Goal: Task Accomplishment & Management: Use online tool/utility

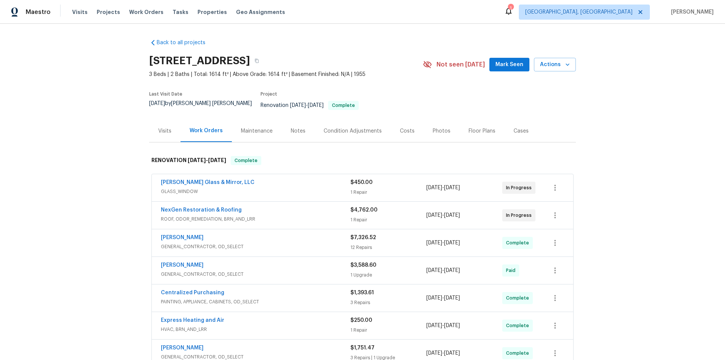
click at [107, 144] on div "Back to all projects [STREET_ADDRESS] 3 Beds | 2 Baths | Total: 1614 ft² | Abov…" at bounding box center [362, 192] width 725 height 336
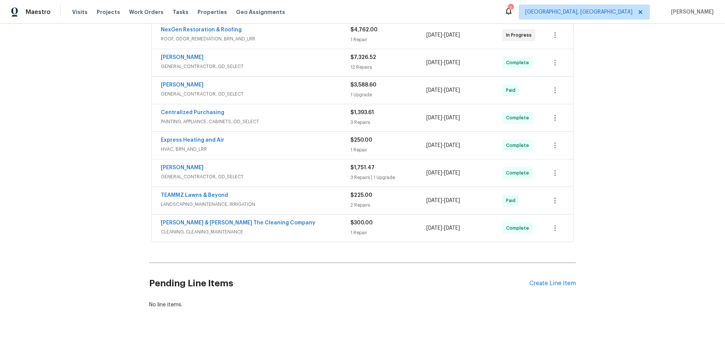
click at [78, 137] on div "Back to all projects [STREET_ADDRESS] 3 Beds | 2 Baths | Total: 1614 ft² | Abov…" at bounding box center [362, 192] width 725 height 336
click at [87, 147] on div "Back to all projects 8308 Manavista St, Jacksonville, FL 32211 3 Beds | 2 Baths…" at bounding box center [362, 192] width 725 height 336
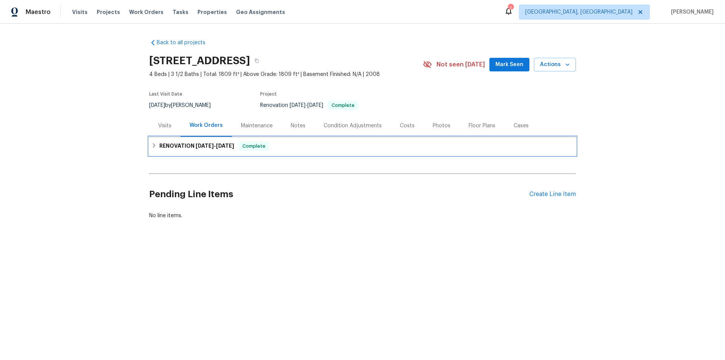
drag, startPoint x: 214, startPoint y: 145, endPoint x: 162, endPoint y: 146, distance: 52.1
click at [216, 145] on span "9/15/25" at bounding box center [225, 145] width 18 height 5
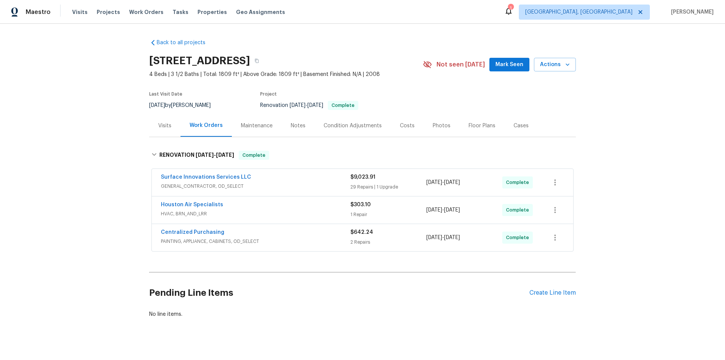
click at [113, 119] on div "Back to all projects 4822 S Fairfax Village Cir, Spring, TX 77373 4 Beds | 3 1/…" at bounding box center [362, 192] width 725 height 336
click at [111, 74] on div "Back to all projects 4822 S Fairfax Village Cir, Spring, TX 77373 4 Beds | 3 1/…" at bounding box center [362, 192] width 725 height 336
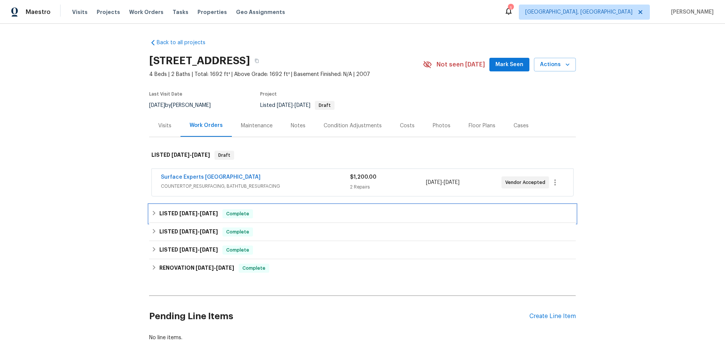
drag, startPoint x: 154, startPoint y: 218, endPoint x: 151, endPoint y: 224, distance: 6.8
click at [154, 218] on div "LISTED 9/5/25 - 9/9/25 Complete" at bounding box center [362, 214] width 427 height 18
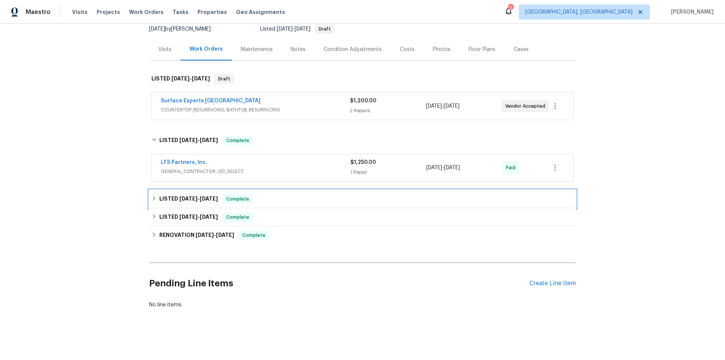
drag, startPoint x: 165, startPoint y: 200, endPoint x: 157, endPoint y: 214, distance: 15.9
click at [165, 200] on div "LISTED 7/24/25 - 7/28/25 Complete" at bounding box center [362, 199] width 427 height 18
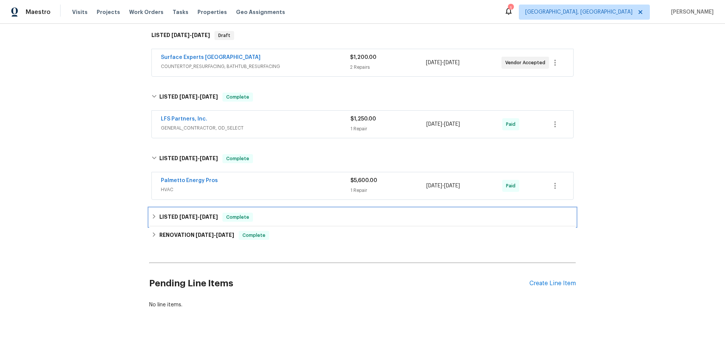
click at [164, 215] on h6 "LISTED 7/10/25 - 7/10/25" at bounding box center [188, 217] width 59 height 9
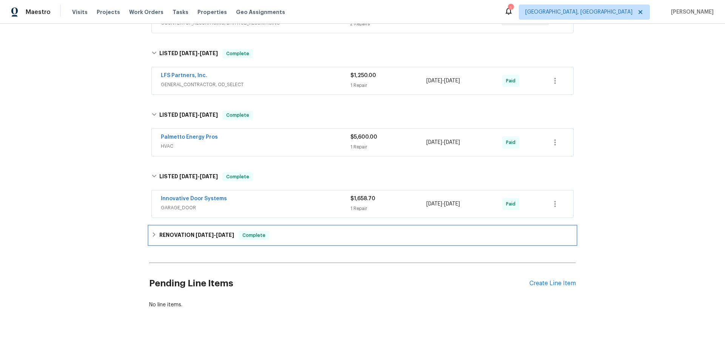
click at [153, 235] on div "RENOVATION 6/23/25 - 7/9/25 Complete" at bounding box center [362, 235] width 427 height 18
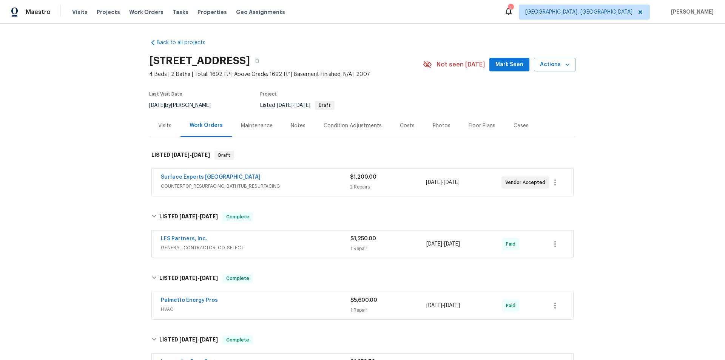
click at [109, 166] on div "Back to all projects 6 Elmsford Ct, Piedmont, SC 29673 4 Beds | 2 Baths | Total…" at bounding box center [362, 192] width 725 height 336
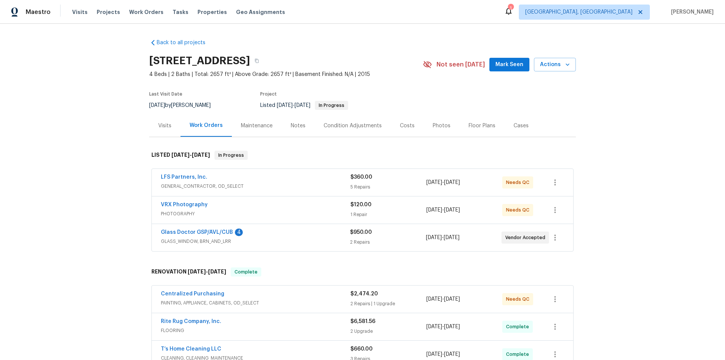
click at [107, 139] on div "Back to all projects 917 Garnet Cir, Chesnee, SC 29323 4 Beds | 2 Baths | Total…" at bounding box center [362, 192] width 725 height 336
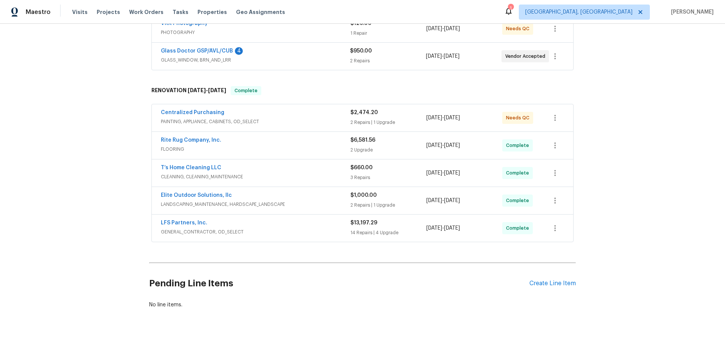
click at [119, 137] on div "Back to all projects 917 Garnet Cir, Chesnee, SC 29323 4 Beds | 2 Baths | Total…" at bounding box center [362, 192] width 725 height 336
click at [93, 118] on div "Back to all projects 917 Garnet Cir, Chesnee, SC 29323 4 Beds | 2 Baths | Total…" at bounding box center [362, 192] width 725 height 336
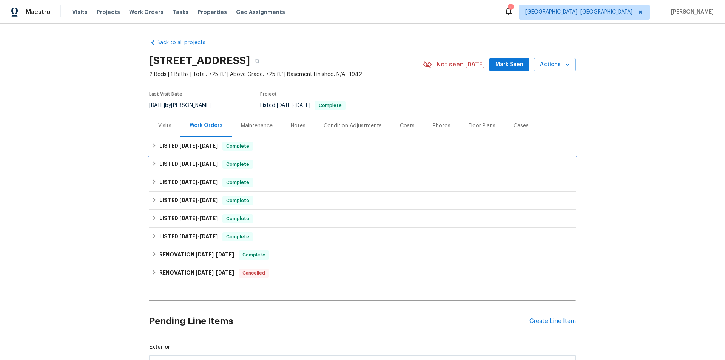
click at [152, 148] on icon at bounding box center [153, 145] width 5 height 5
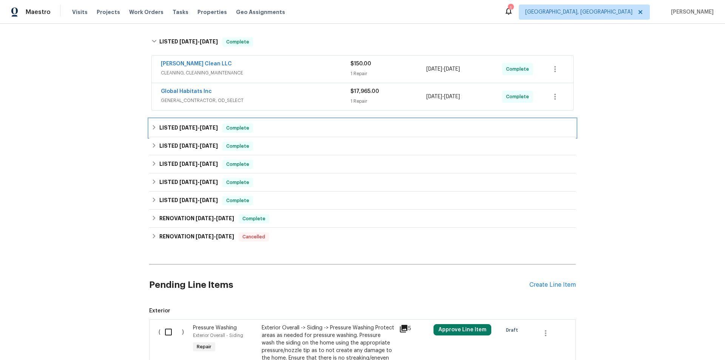
click at [159, 129] on h6 "LISTED 8/15/25 - 8/20/25" at bounding box center [188, 128] width 59 height 9
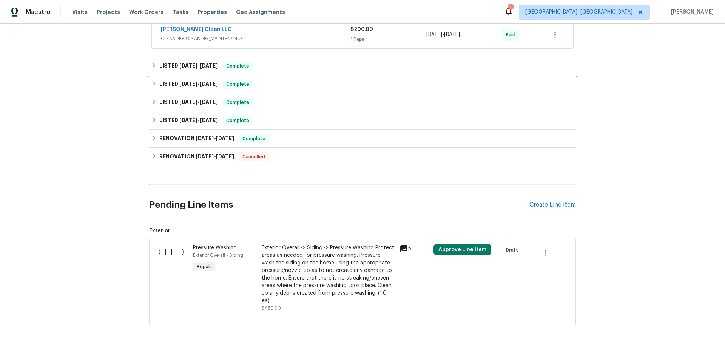
click at [159, 63] on h6 "LISTED 7/30/25 - 7/31/25" at bounding box center [188, 66] width 59 height 9
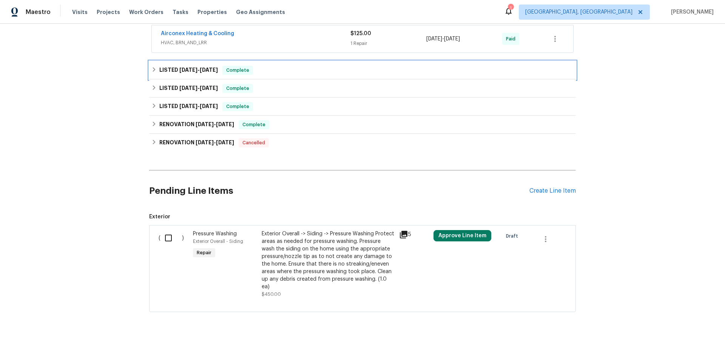
click at [160, 66] on div "LISTED 6/12/25 - 6/13/25 Complete" at bounding box center [362, 70] width 427 height 18
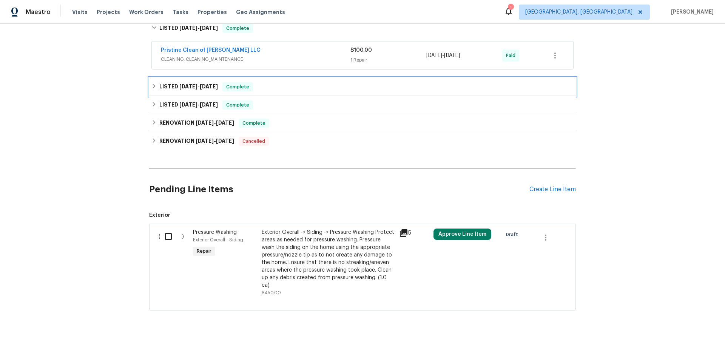
click at [157, 93] on div "LISTED 5/27/25 - 5/27/25 Complete" at bounding box center [362, 87] width 427 height 18
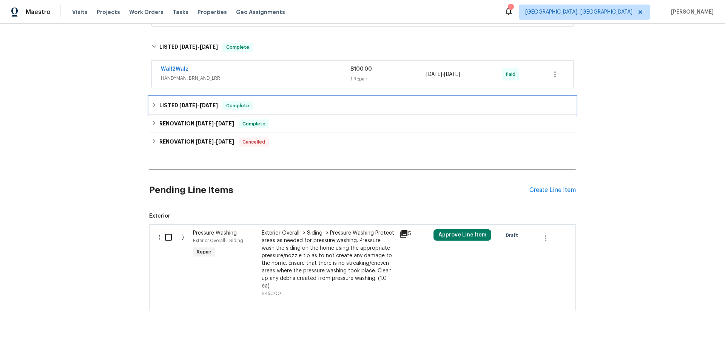
drag, startPoint x: 158, startPoint y: 105, endPoint x: 149, endPoint y: 117, distance: 15.6
click at [159, 106] on h6 "LISTED 4/26/25 - 5/6/25" at bounding box center [188, 105] width 59 height 9
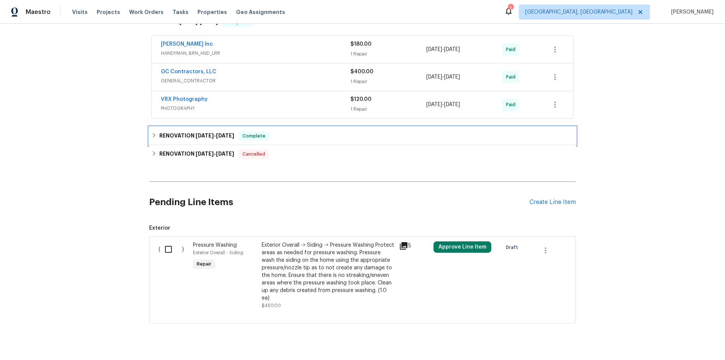
drag, startPoint x: 157, startPoint y: 133, endPoint x: 141, endPoint y: 144, distance: 18.9
click at [156, 135] on div "RENOVATION 4/21/25 - 4/24/25 Complete" at bounding box center [362, 135] width 422 height 9
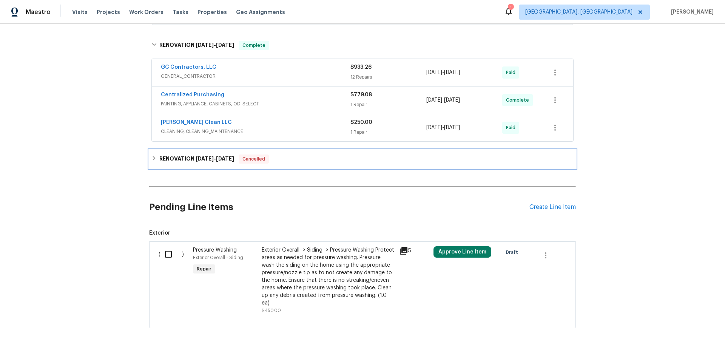
click at [153, 156] on icon at bounding box center [153, 158] width 5 height 5
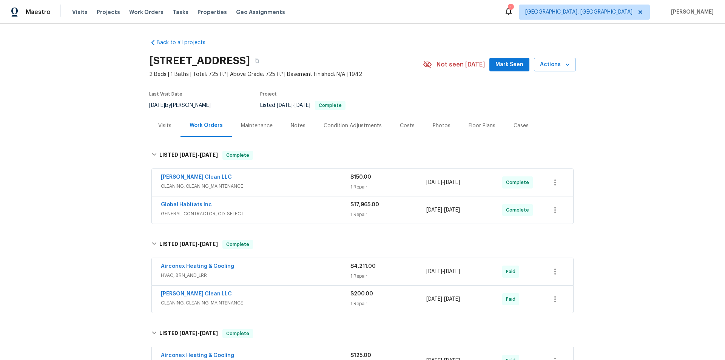
click at [104, 114] on div "Back to all projects 20612 Kingsville St, Harper Woods, MI 48225 2 Beds | 1 Bat…" at bounding box center [362, 192] width 725 height 336
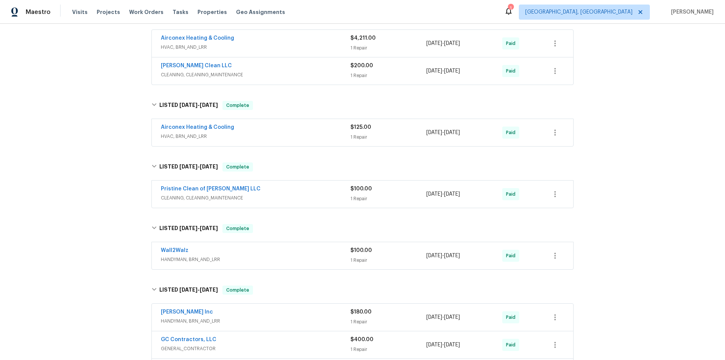
scroll to position [523, 0]
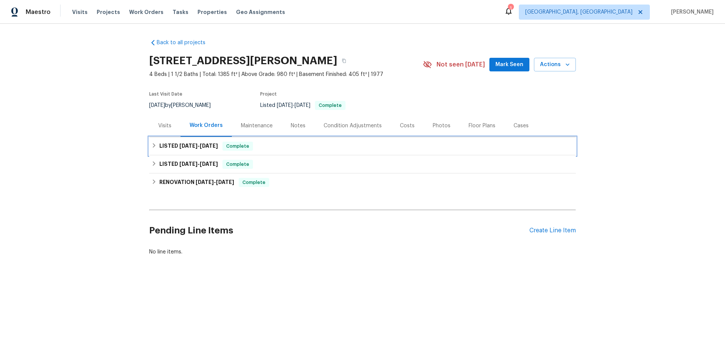
click at [167, 153] on div "LISTED [DATE] - [DATE] Complete" at bounding box center [362, 146] width 427 height 18
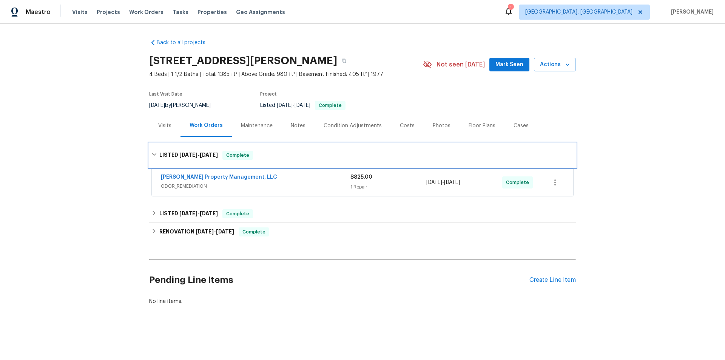
scroll to position [2, 0]
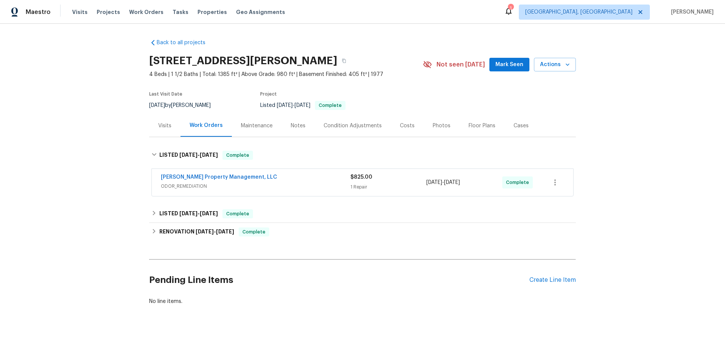
click at [157, 223] on div "RENOVATION [DATE] - [DATE] Complete Centralized Purchasing PAINTING, APPLIANCE,…" at bounding box center [362, 232] width 427 height 18
click at [159, 213] on h6 "LISTED [DATE] - [DATE]" at bounding box center [188, 213] width 59 height 9
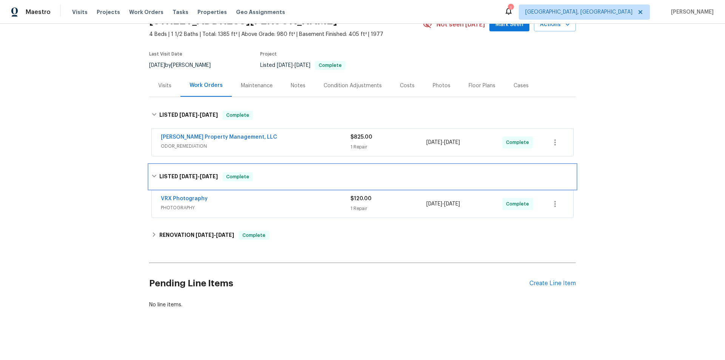
scroll to position [44, 0]
drag, startPoint x: 156, startPoint y: 217, endPoint x: 152, endPoint y: 247, distance: 30.8
click at [156, 220] on div "Back to all projects [STREET_ADDRESS][PERSON_NAME] 4 Beds | 1 1/2 Baths | Total…" at bounding box center [362, 154] width 427 height 322
drag, startPoint x: 156, startPoint y: 233, endPoint x: 127, endPoint y: 269, distance: 46.1
click at [155, 234] on div "RENOVATION [DATE] - [DATE] Complete" at bounding box center [362, 235] width 422 height 9
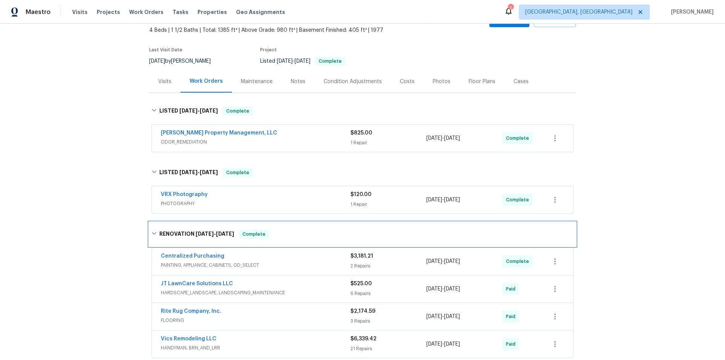
scroll to position [0, 0]
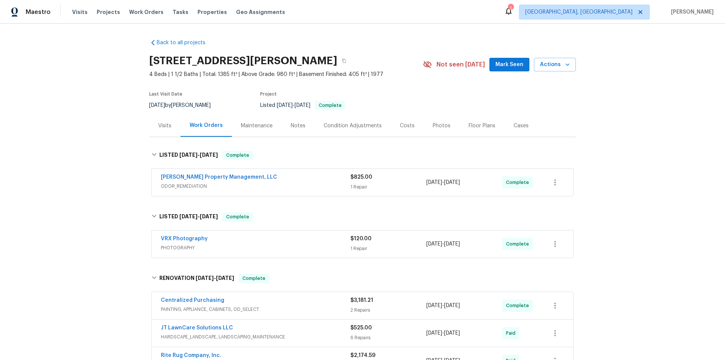
click at [110, 136] on div "Back to all projects [STREET_ADDRESS][PERSON_NAME] 4 Beds | 1 1/2 Baths | Total…" at bounding box center [362, 192] width 725 height 336
click at [68, 211] on div "Back to all projects [STREET_ADDRESS][PERSON_NAME] 4 Beds | 1 1/2 Baths | Total…" at bounding box center [362, 192] width 725 height 336
click at [114, 114] on div "Back to all projects [STREET_ADDRESS][PERSON_NAME] 4 Beds | 1 1/2 Baths | Total…" at bounding box center [362, 192] width 725 height 336
